Goal: Transaction & Acquisition: Purchase product/service

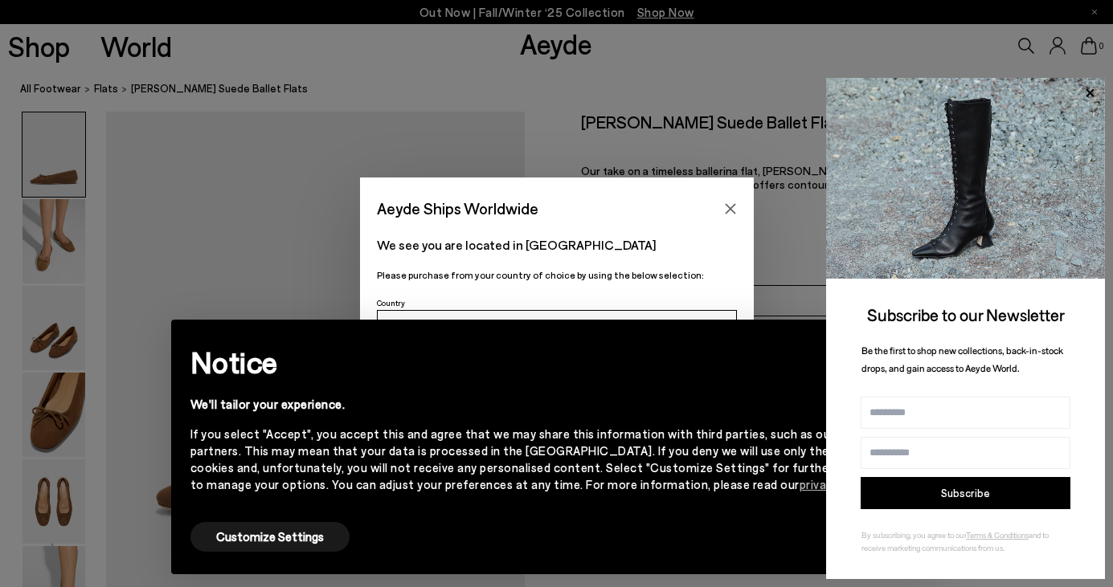
click at [877, 538] on span "By subscribing, you agree to our" at bounding box center [913, 535] width 104 height 10
click at [729, 204] on icon "Close" at bounding box center [730, 208] width 13 height 13
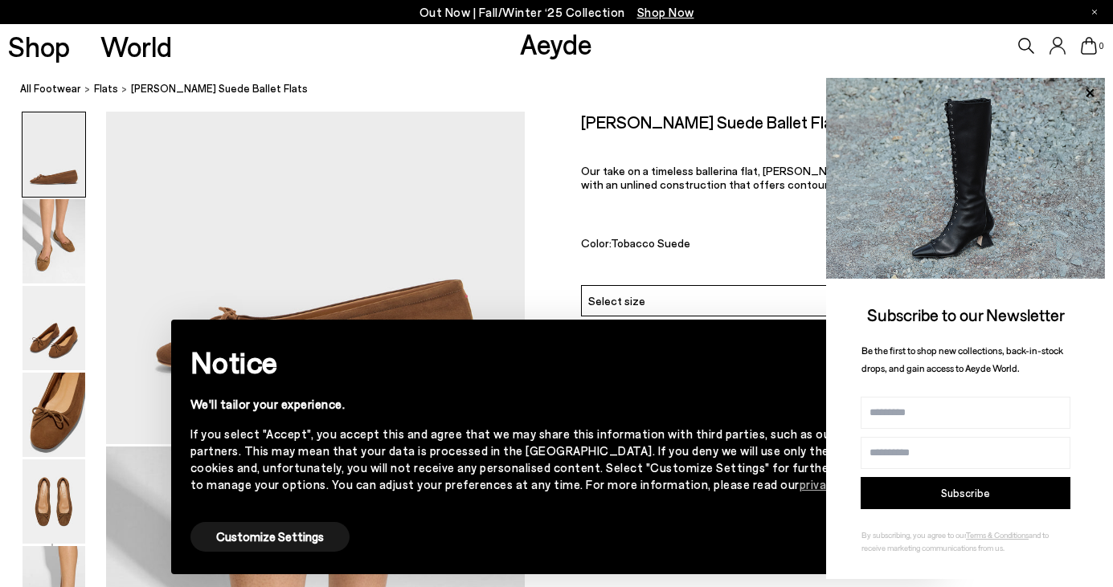
scroll to position [2, 0]
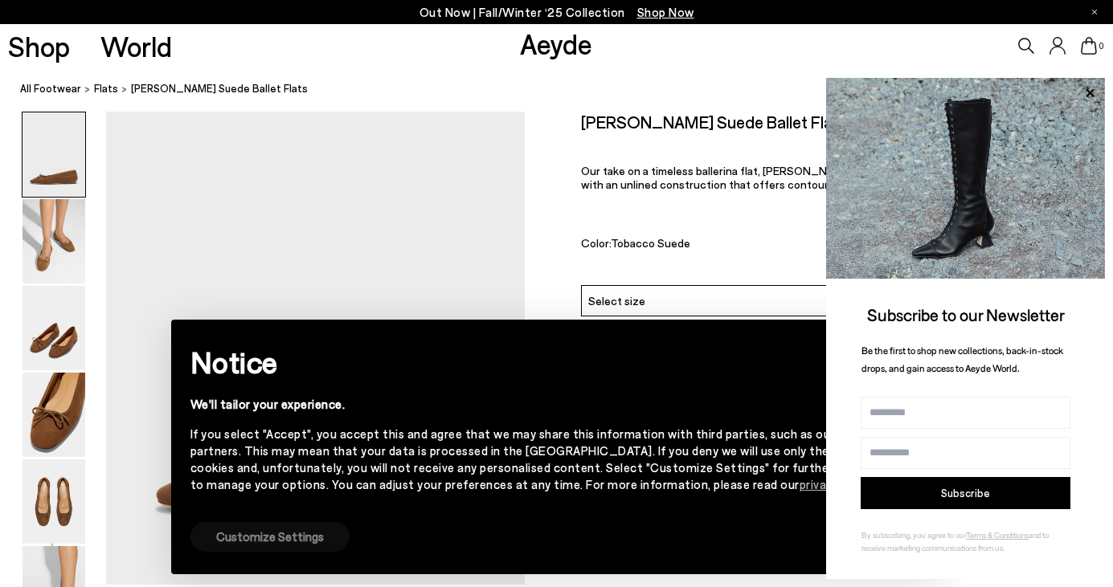
click at [306, 542] on button "Customize Settings" at bounding box center [269, 537] width 159 height 30
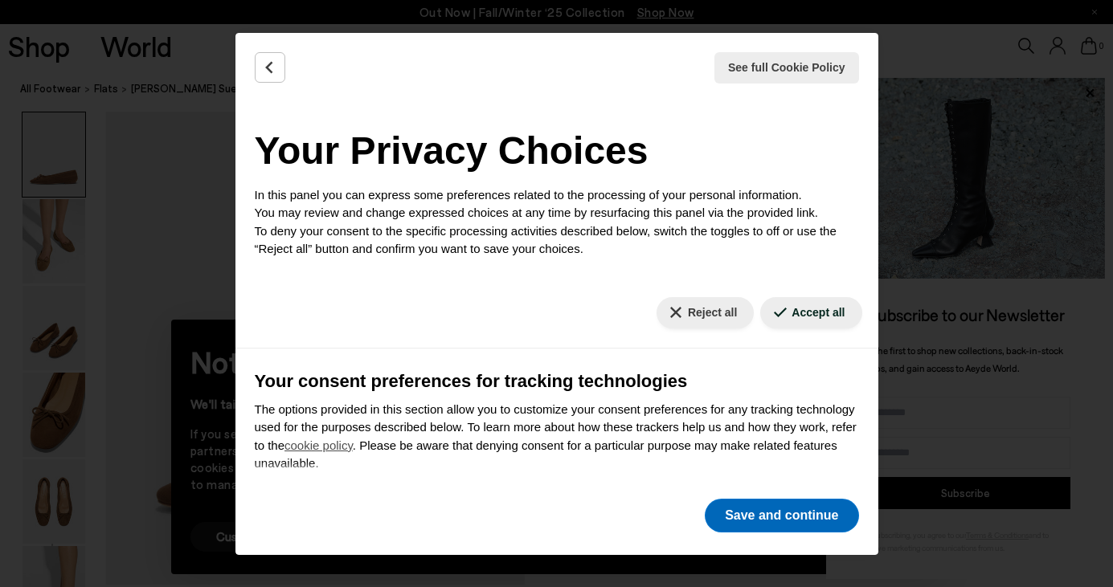
click at [787, 522] on button "Save and continue" at bounding box center [781, 516] width 153 height 34
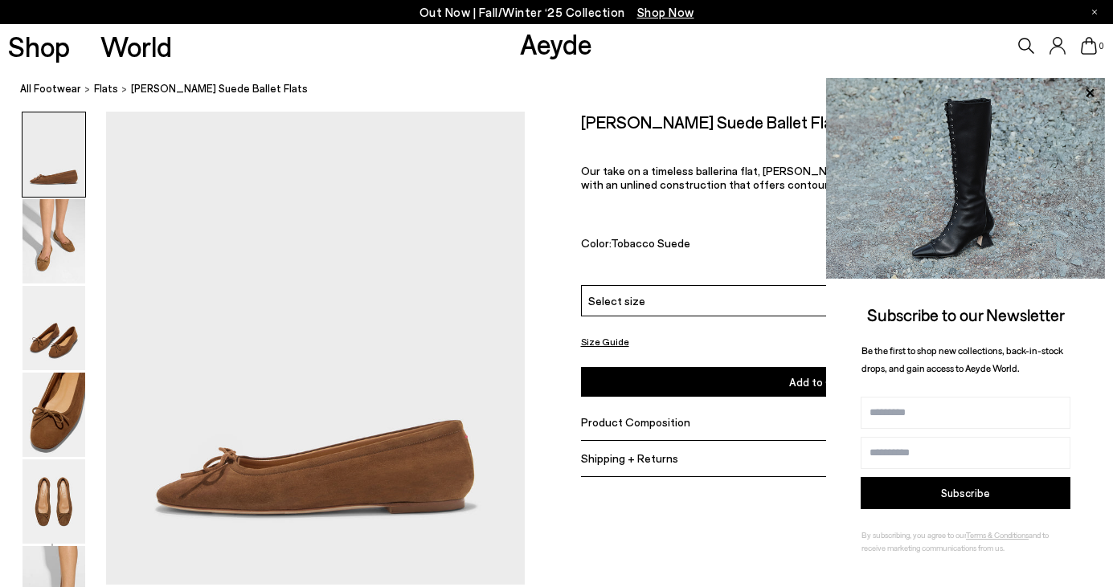
scroll to position [25, 1]
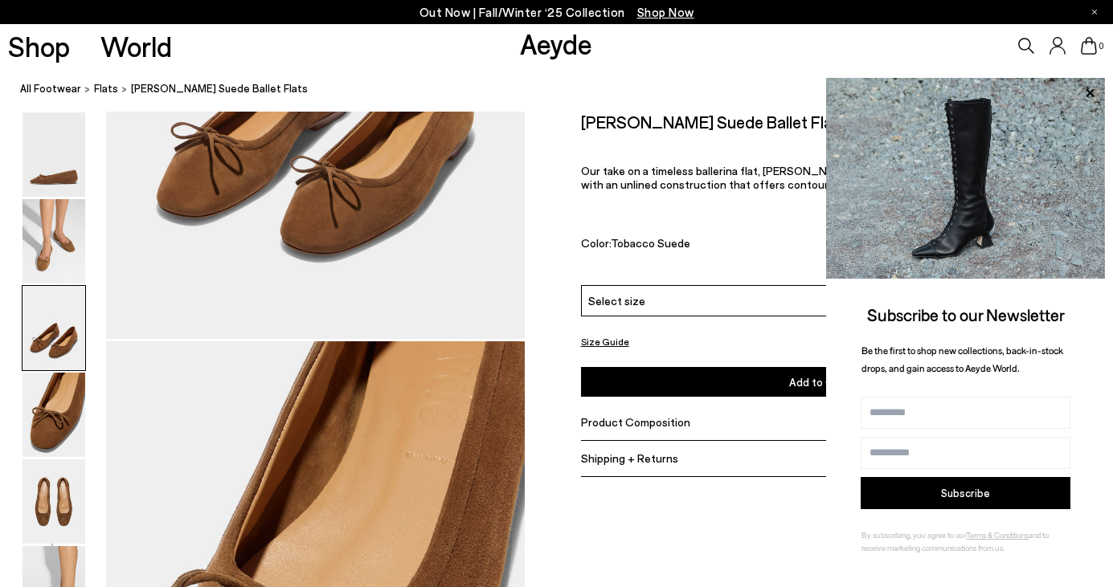
scroll to position [1217, 0]
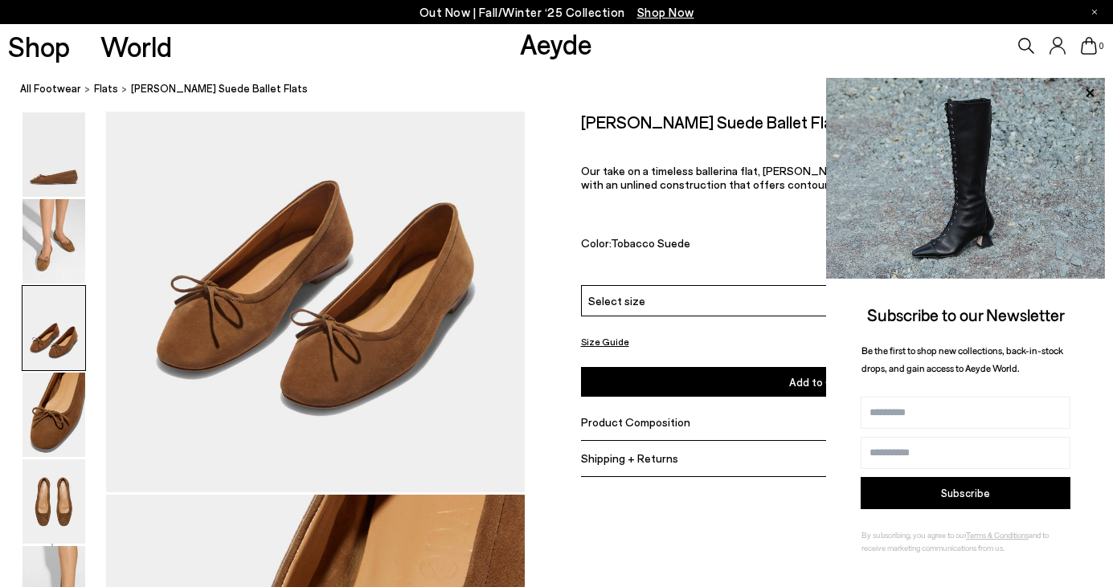
click at [717, 301] on div "Select size" at bounding box center [819, 300] width 477 height 31
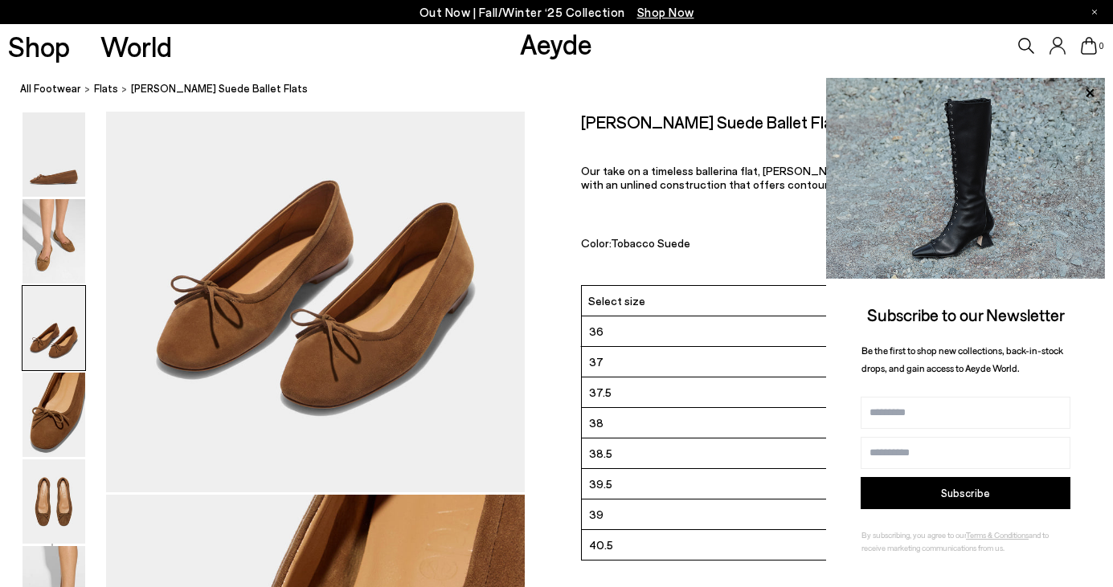
click at [631, 483] on li "39.5" at bounding box center [819, 484] width 475 height 31
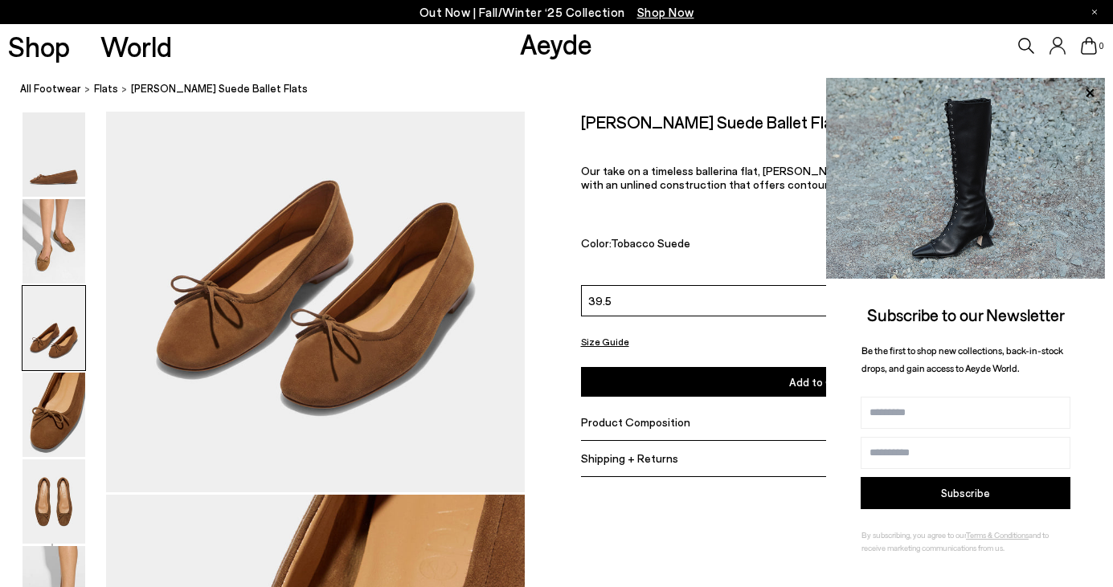
click at [644, 296] on div "39.5" at bounding box center [819, 300] width 477 height 31
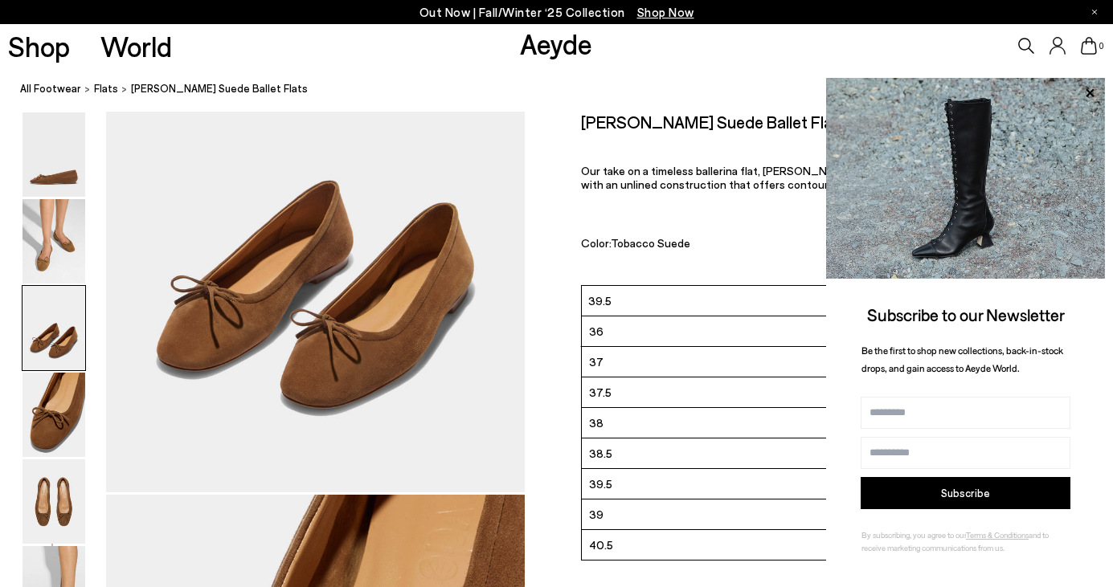
click at [679, 256] on div "Delfina Suede Ballet Flats €295 Our take on a timeless ballerina flat, Delfina …" at bounding box center [819, 199] width 477 height 174
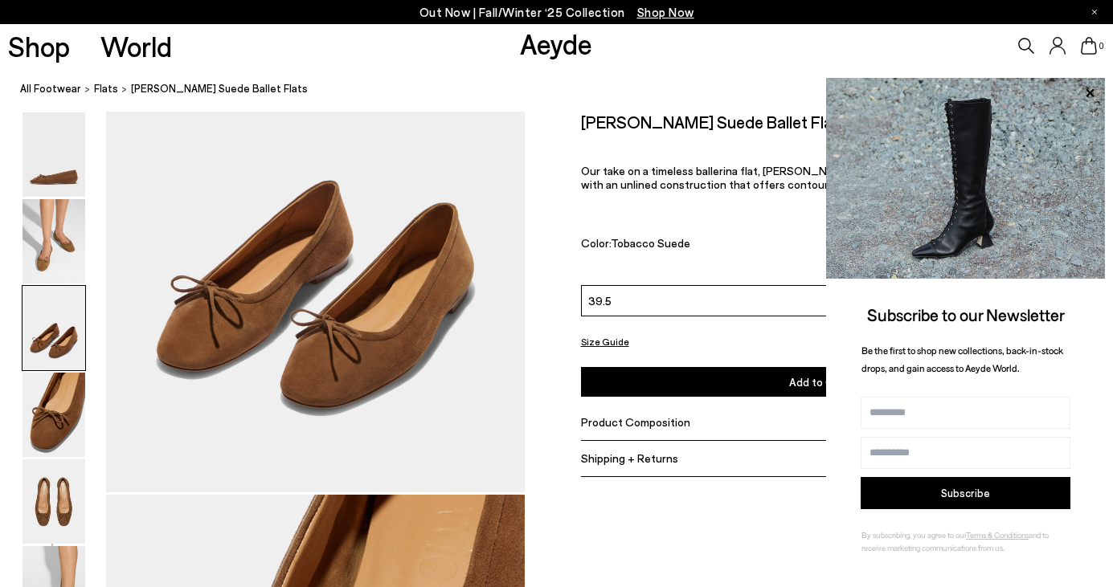
click at [740, 375] on button "Add to Cart Select a Size First" at bounding box center [819, 382] width 477 height 30
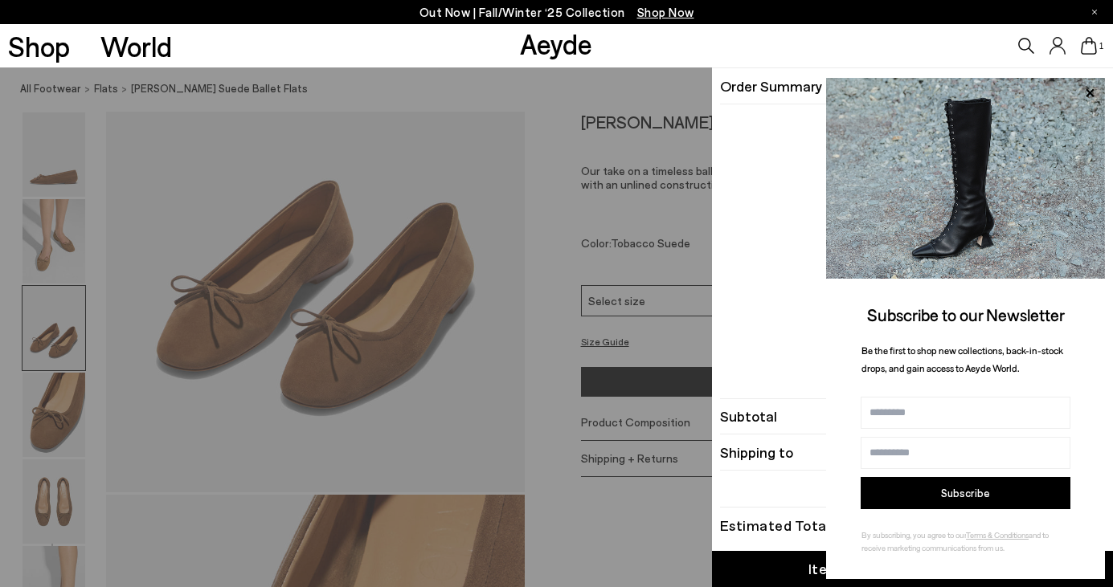
scroll to position [1217, 0]
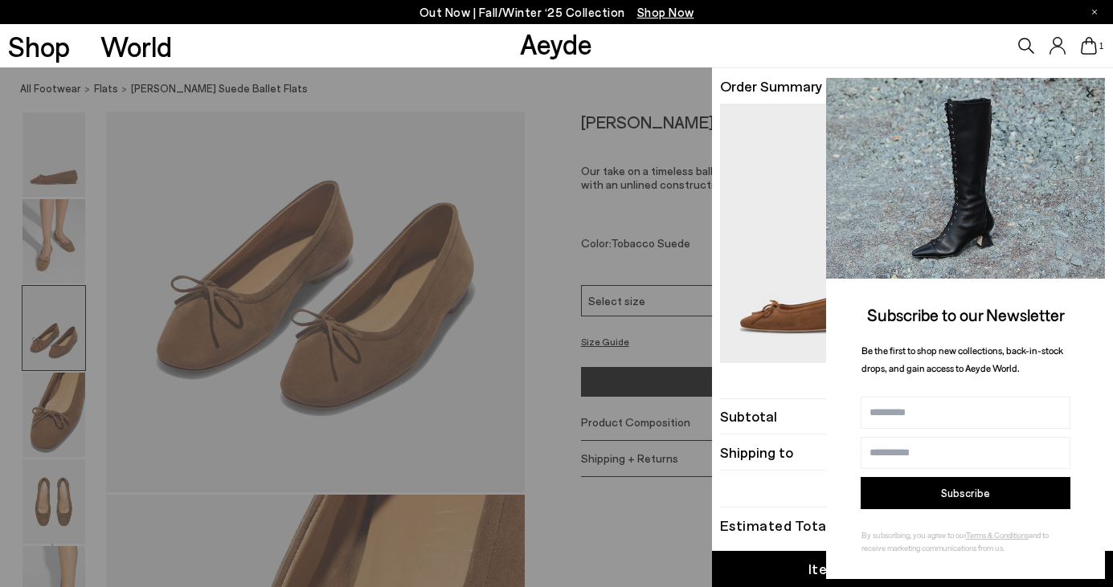
click at [1090, 96] on icon at bounding box center [1089, 93] width 21 height 21
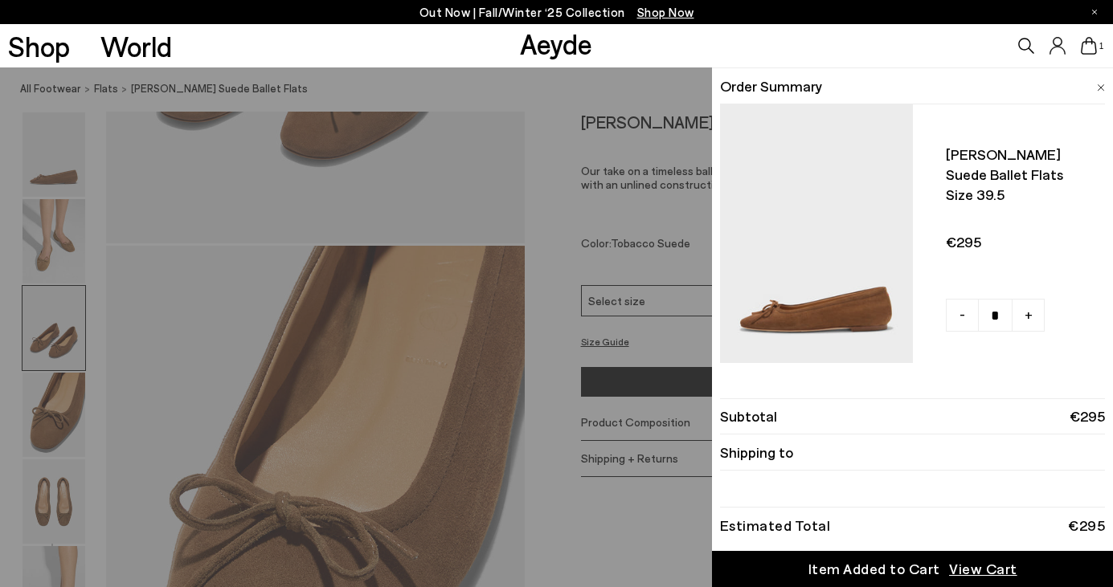
scroll to position [1466, 0]
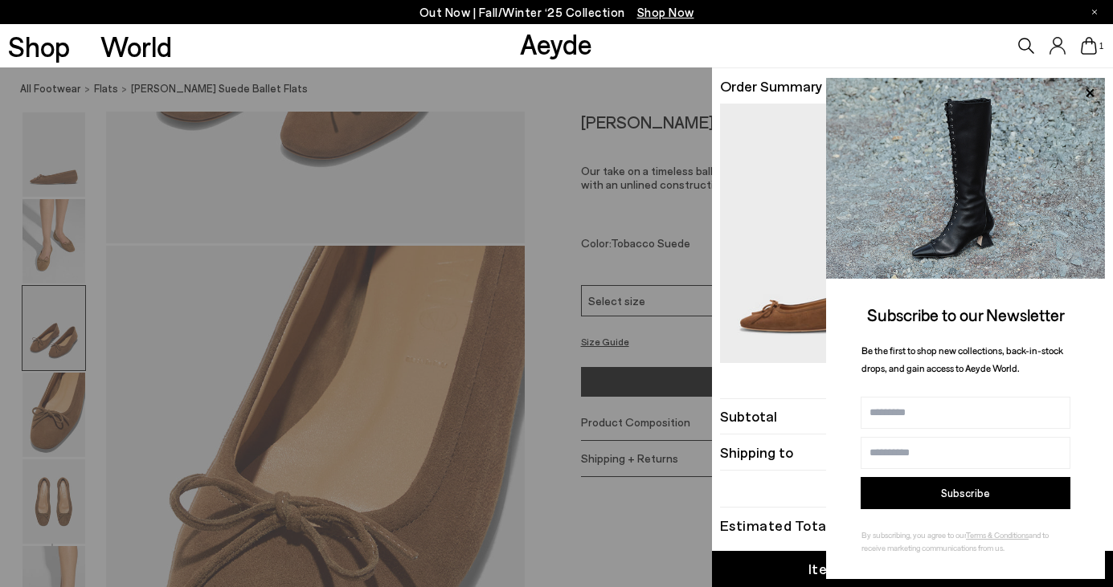
click at [548, 448] on div "Quick Add Color Size View Details Order Summary Delfina suede ballet flats Size…" at bounding box center [556, 327] width 1113 height 520
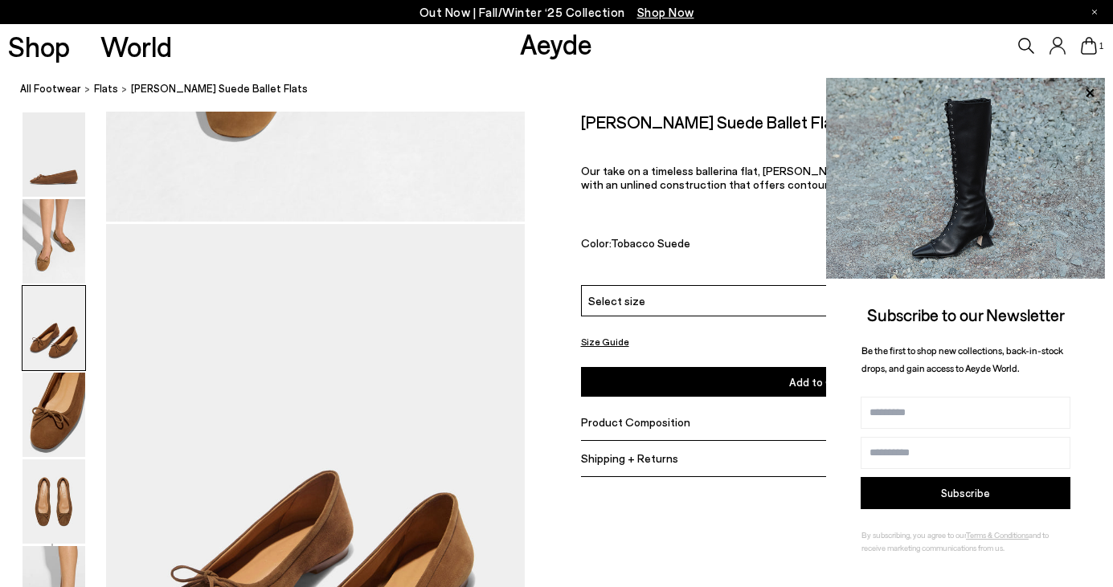
scroll to position [904, 0]
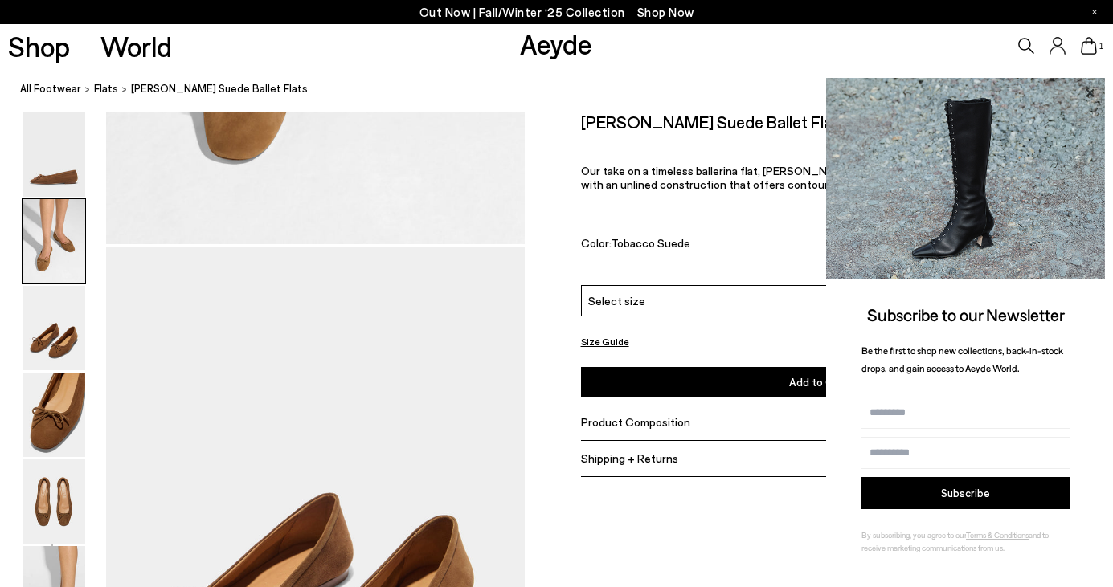
click at [1091, 94] on icon at bounding box center [1090, 92] width 8 height 8
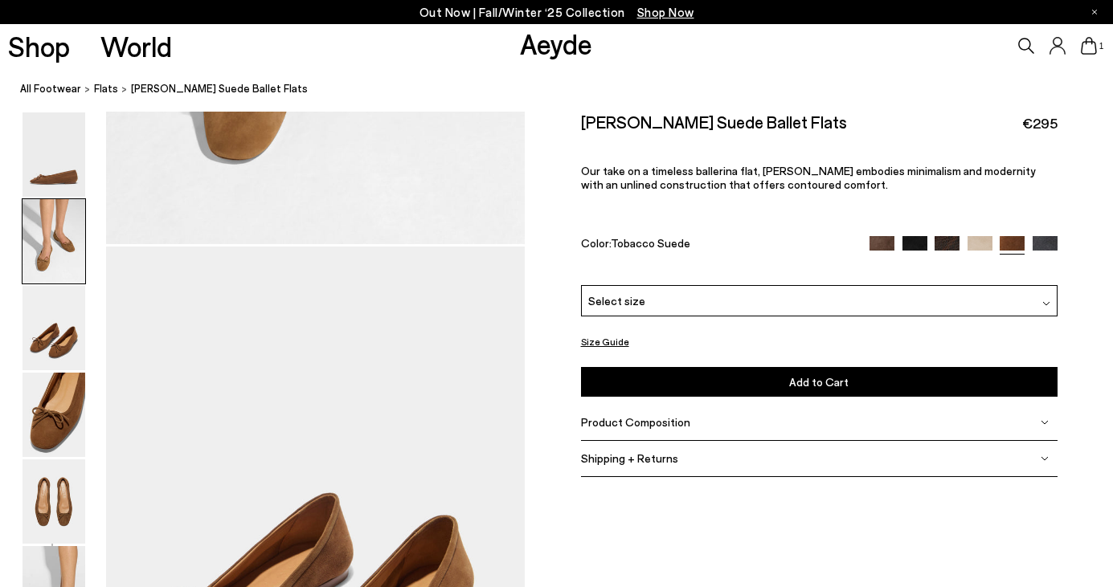
click at [884, 247] on img at bounding box center [881, 247] width 25 height 25
